Goal: Information Seeking & Learning: Learn about a topic

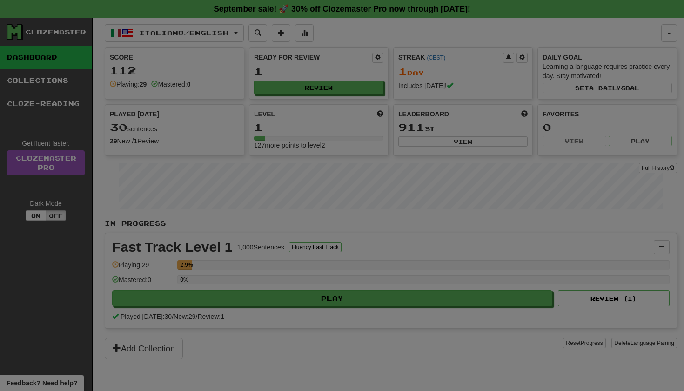
select select "**"
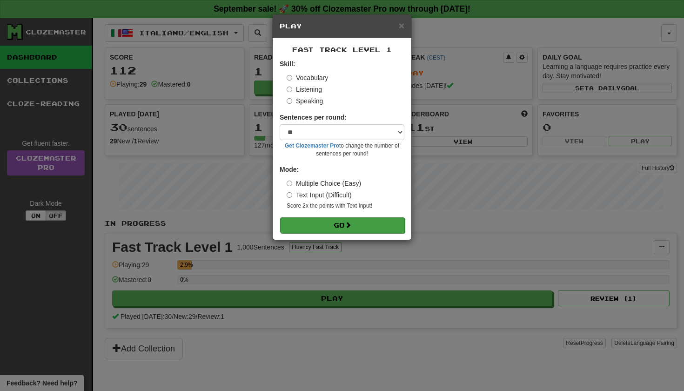
click at [355, 221] on button "Go" at bounding box center [342, 225] width 125 height 16
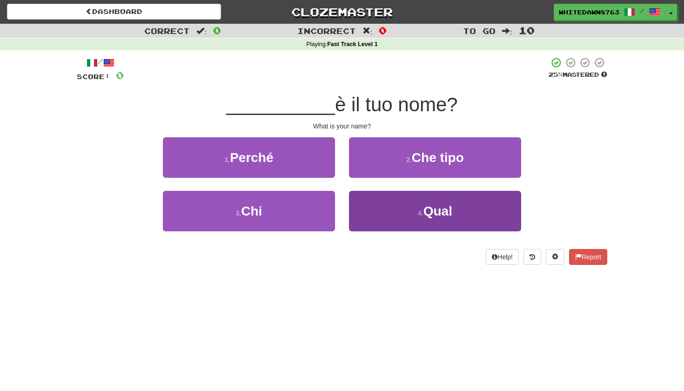
click at [463, 202] on button "4 . Qual" at bounding box center [435, 211] width 172 height 40
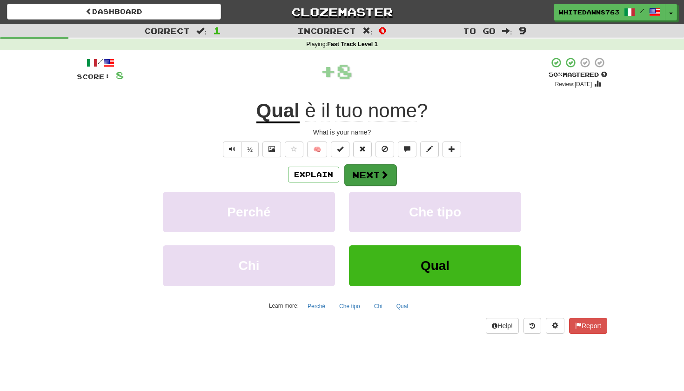
click at [377, 171] on button "Next" at bounding box center [370, 174] width 52 height 21
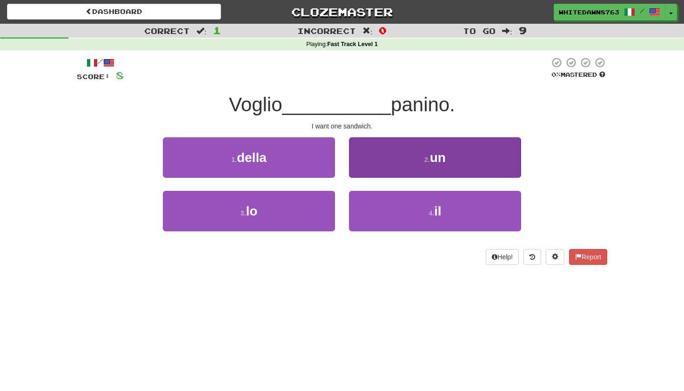
click at [389, 160] on button "2 . un" at bounding box center [435, 157] width 172 height 40
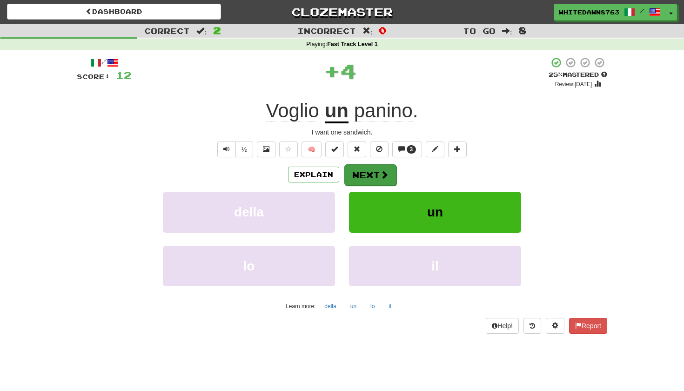
click at [373, 174] on button "Next" at bounding box center [370, 174] width 52 height 21
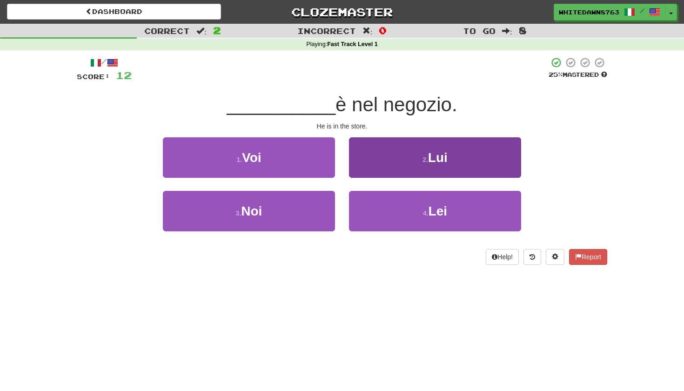
click at [381, 166] on button "2 . Lui" at bounding box center [435, 157] width 172 height 40
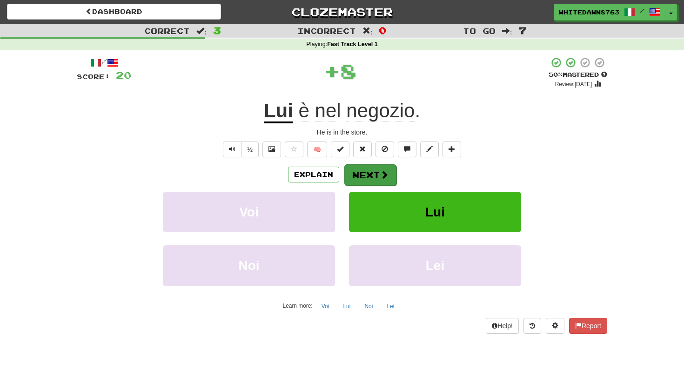
click at [377, 165] on button "Next" at bounding box center [370, 174] width 52 height 21
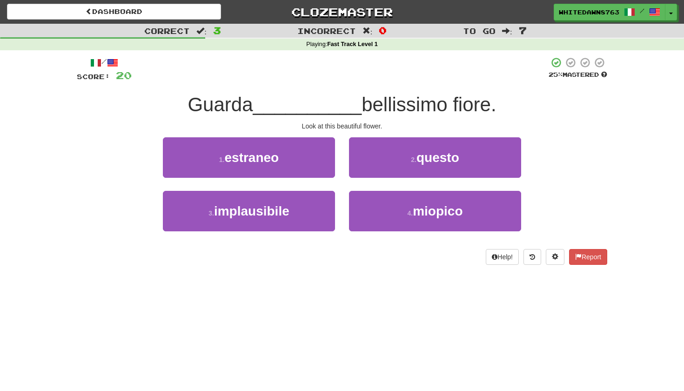
click at [377, 165] on button "2 . questo" at bounding box center [435, 157] width 172 height 40
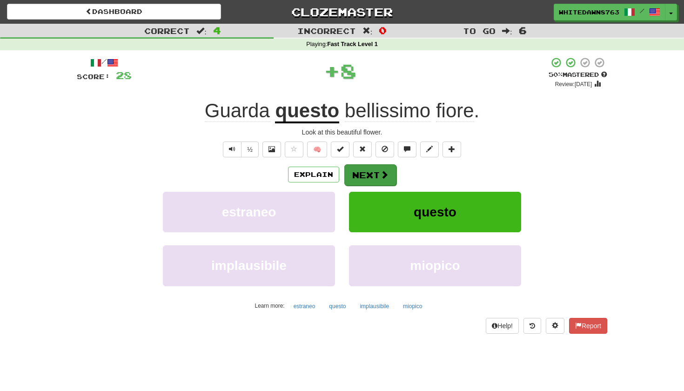
click at [373, 177] on button "Next" at bounding box center [370, 174] width 52 height 21
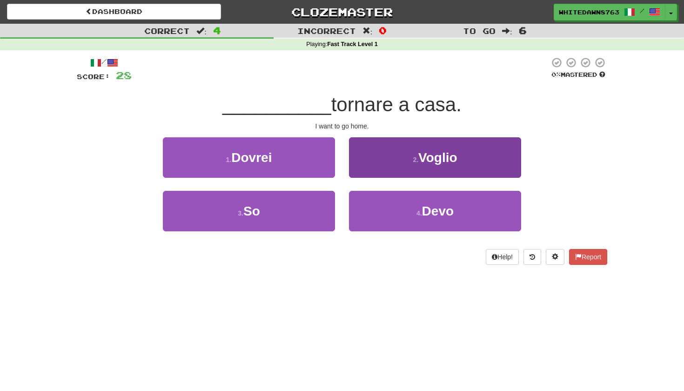
click at [383, 168] on button "2 . Voglio" at bounding box center [435, 157] width 172 height 40
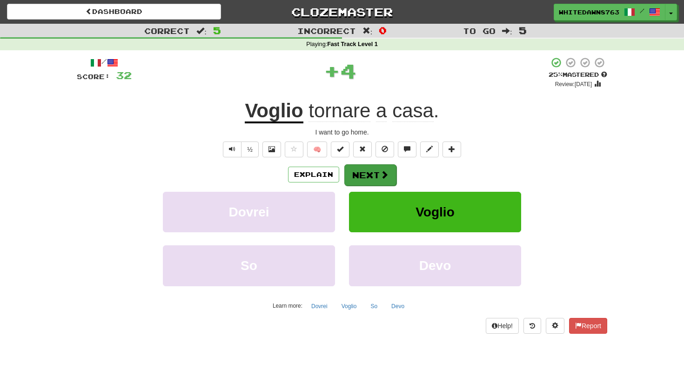
click at [381, 172] on span at bounding box center [384, 174] width 8 height 8
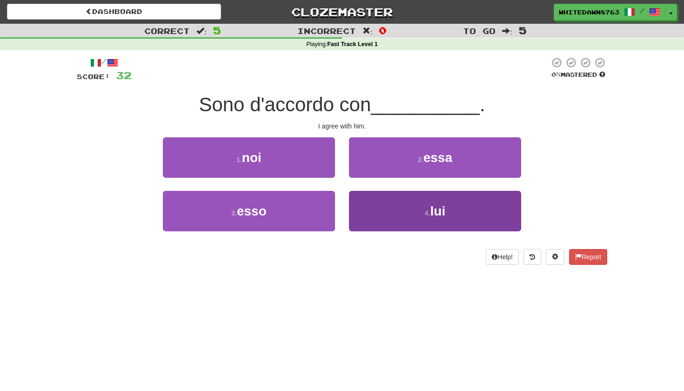
click at [379, 208] on button "4 . lui" at bounding box center [435, 211] width 172 height 40
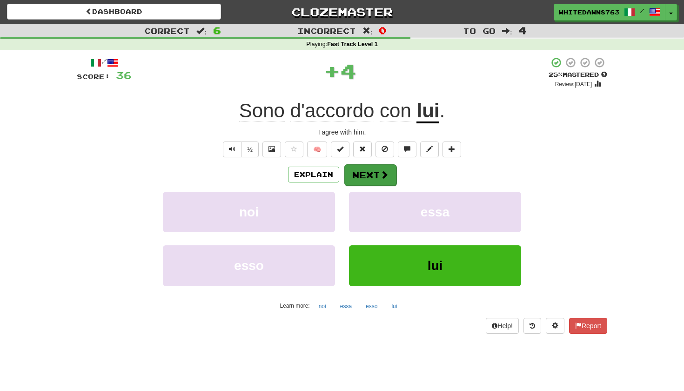
click at [380, 181] on button "Next" at bounding box center [370, 174] width 52 height 21
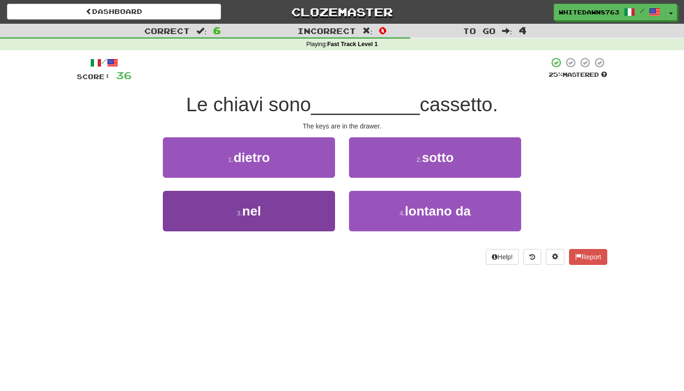
click at [322, 217] on button "3 . nel" at bounding box center [249, 211] width 172 height 40
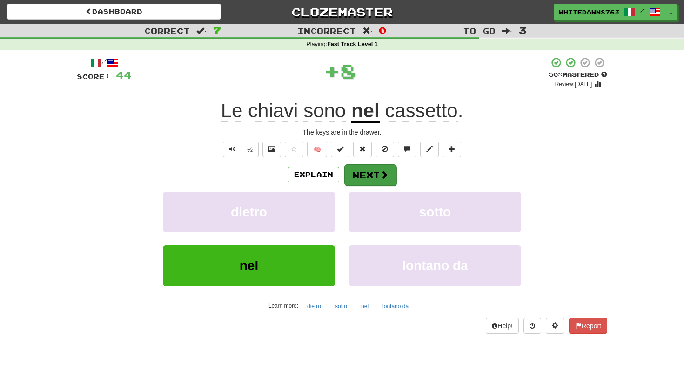
click at [367, 178] on button "Next" at bounding box center [370, 174] width 52 height 21
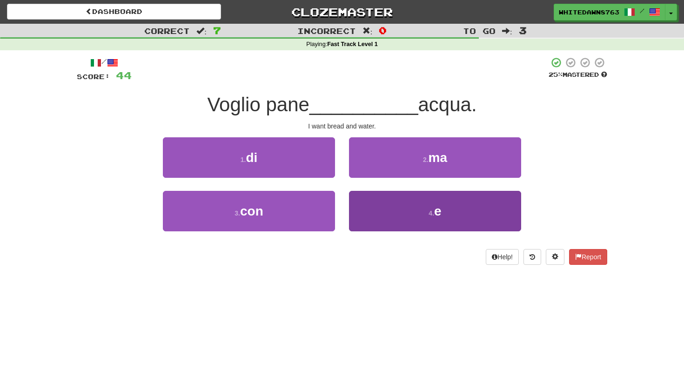
click at [389, 205] on button "4 . e" at bounding box center [435, 211] width 172 height 40
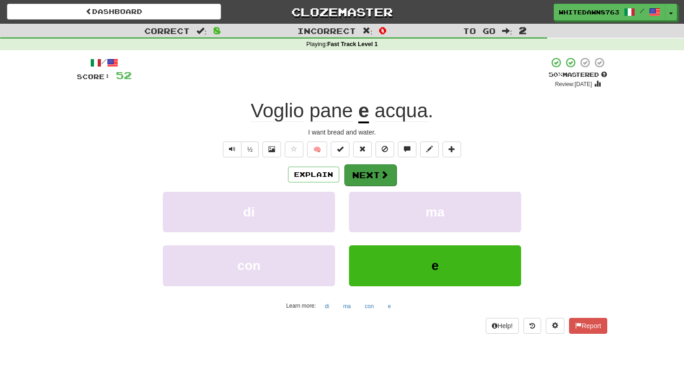
click at [375, 168] on button "Next" at bounding box center [370, 174] width 52 height 21
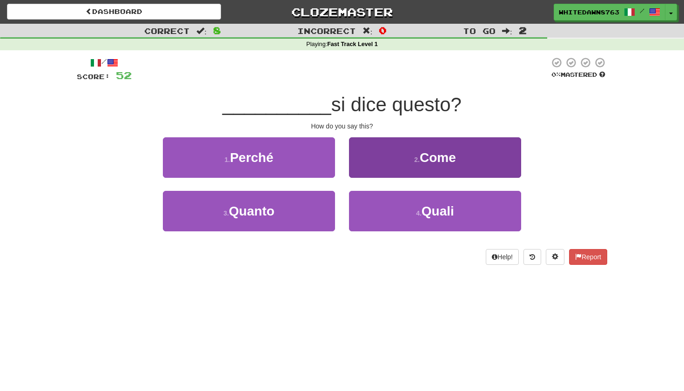
click at [380, 167] on button "2 . Come" at bounding box center [435, 157] width 172 height 40
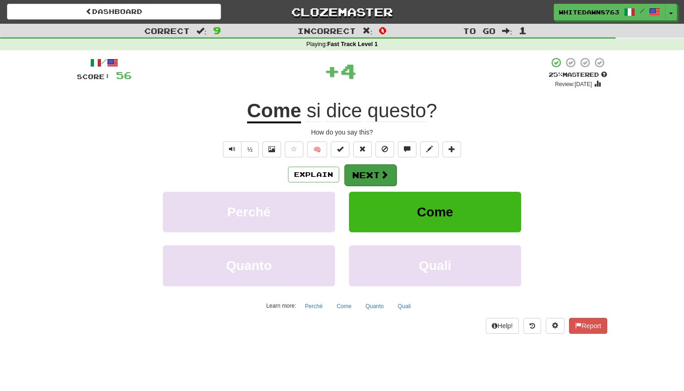
click at [376, 170] on button "Next" at bounding box center [370, 174] width 52 height 21
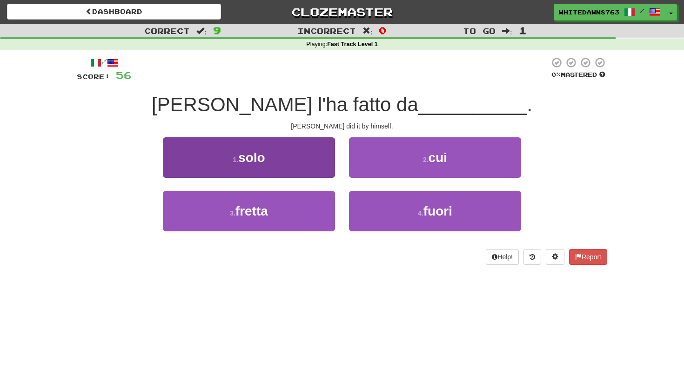
click at [297, 152] on button "1 . solo" at bounding box center [249, 157] width 172 height 40
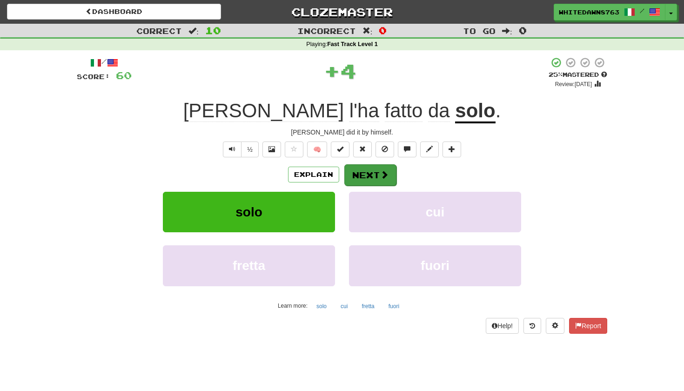
click at [385, 181] on button "Next" at bounding box center [370, 174] width 52 height 21
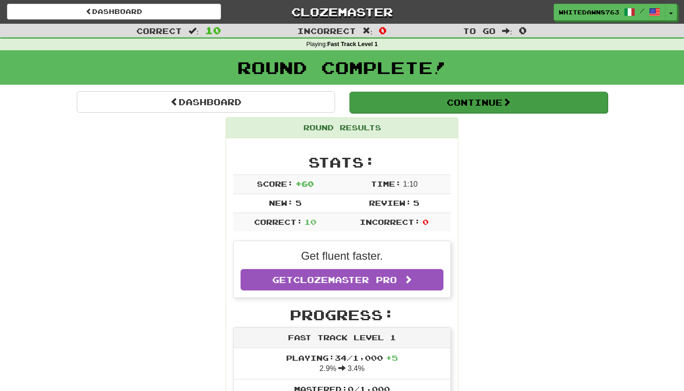
click at [415, 104] on button "Continue" at bounding box center [478, 102] width 258 height 21
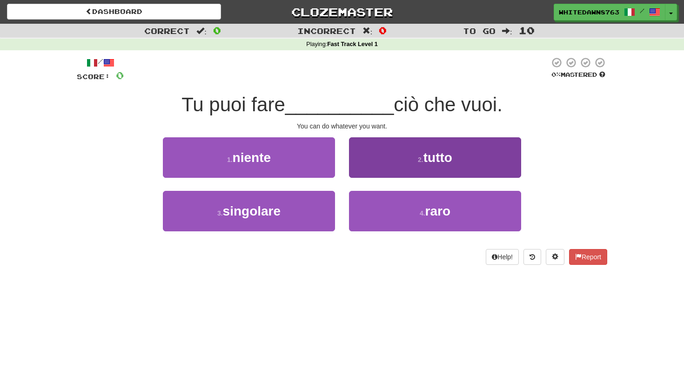
click at [398, 159] on button "2 . tutto" at bounding box center [435, 157] width 172 height 40
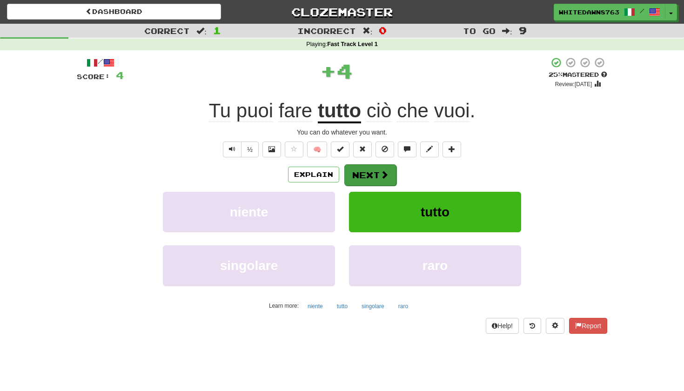
click at [381, 168] on button "Next" at bounding box center [370, 174] width 52 height 21
